Goal: Task Accomplishment & Management: Use online tool/utility

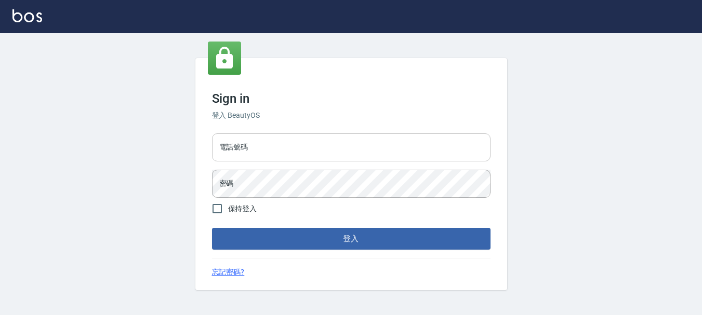
click at [333, 156] on input "電話號碼" at bounding box center [351, 147] width 278 height 28
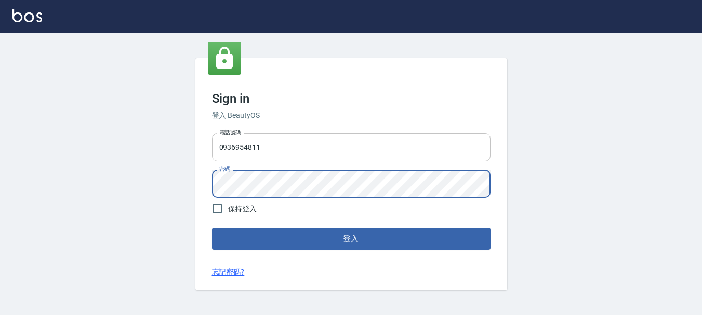
click at [315, 141] on input "0936954811" at bounding box center [351, 147] width 278 height 28
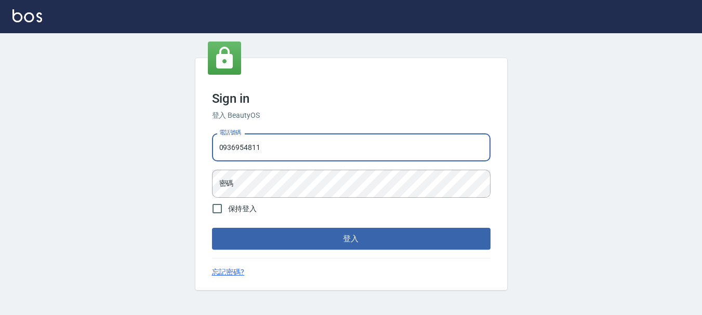
click at [312, 147] on input "0936954811" at bounding box center [351, 147] width 278 height 28
type input "0"
click at [289, 149] on input "電話號碼" at bounding box center [351, 147] width 278 height 28
type input "0928200634"
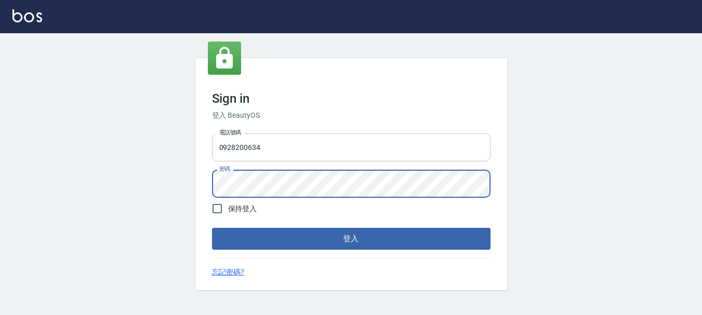
click at [212, 228] on button "登入" at bounding box center [351, 239] width 278 height 22
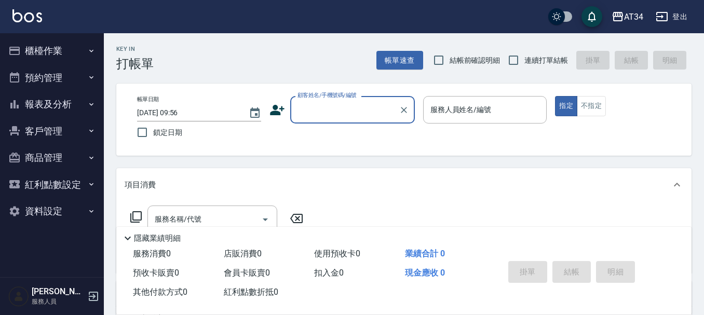
click at [85, 72] on button "預約管理" at bounding box center [52, 77] width 96 height 27
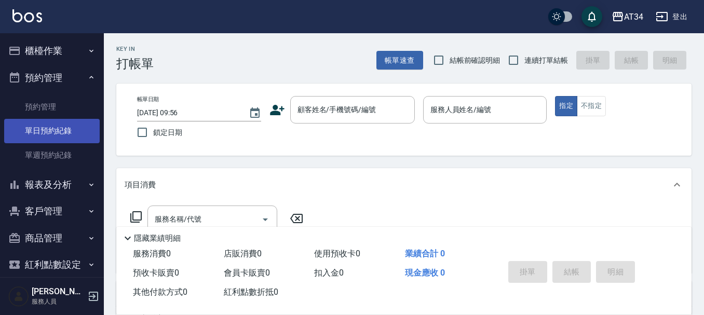
click at [58, 119] on link "單日預約紀錄" at bounding box center [52, 131] width 96 height 24
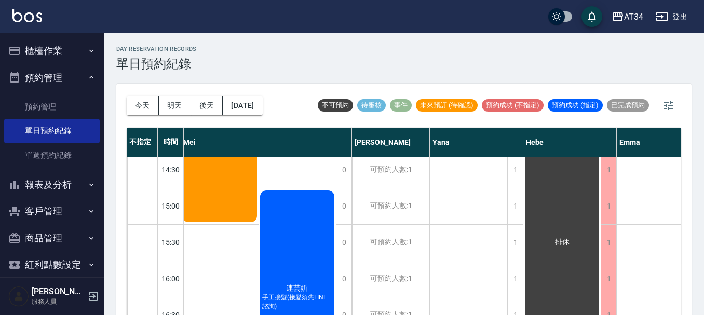
scroll to position [156, 478]
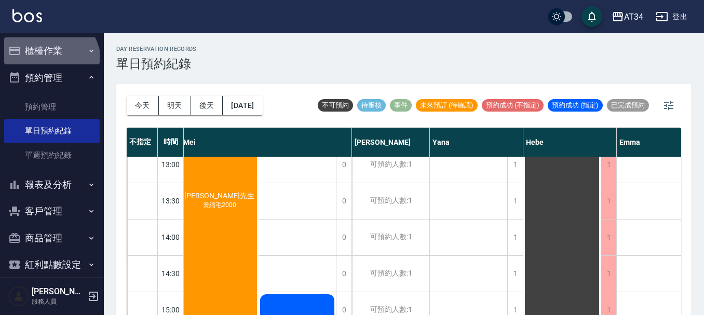
click at [43, 63] on button "櫃檯作業" at bounding box center [52, 50] width 96 height 27
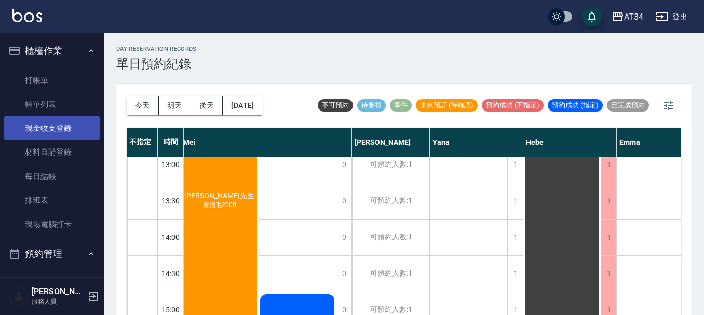
click at [37, 119] on link "現金收支登錄" at bounding box center [52, 128] width 96 height 24
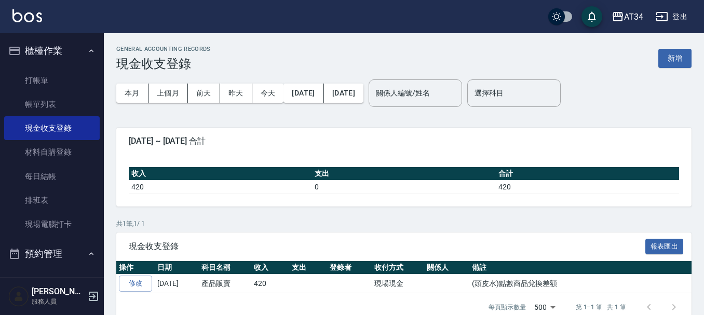
drag, startPoint x: 92, startPoint y: 62, endPoint x: 146, endPoint y: 33, distance: 61.1
click at [146, 33] on div "GENERAL ACCOUNTING RECORDS 現金收支登錄 新增 本月 上個月 [DATE] [DATE] [DATE] [DATE] [DATE] …" at bounding box center [404, 183] width 600 height 301
click at [556, 89] on input "選擇科目" at bounding box center [514, 93] width 84 height 18
